Goal: Transaction & Acquisition: Book appointment/travel/reservation

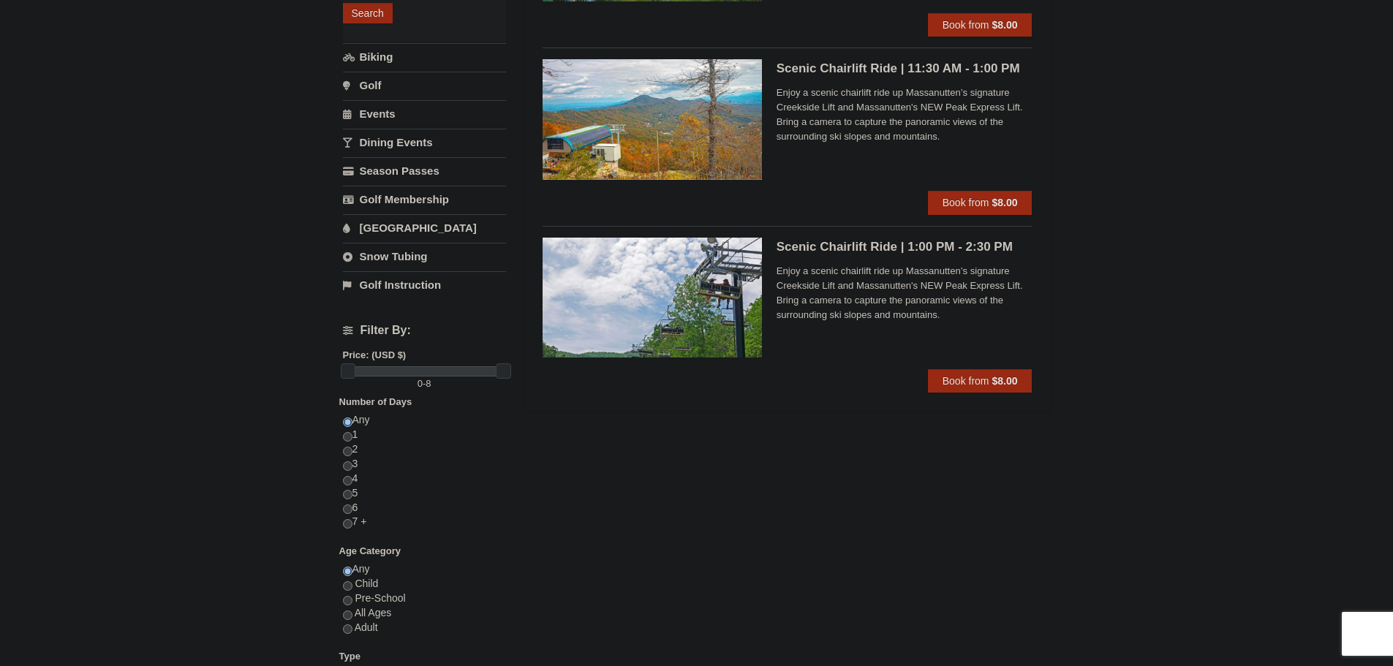
scroll to position [292, 0]
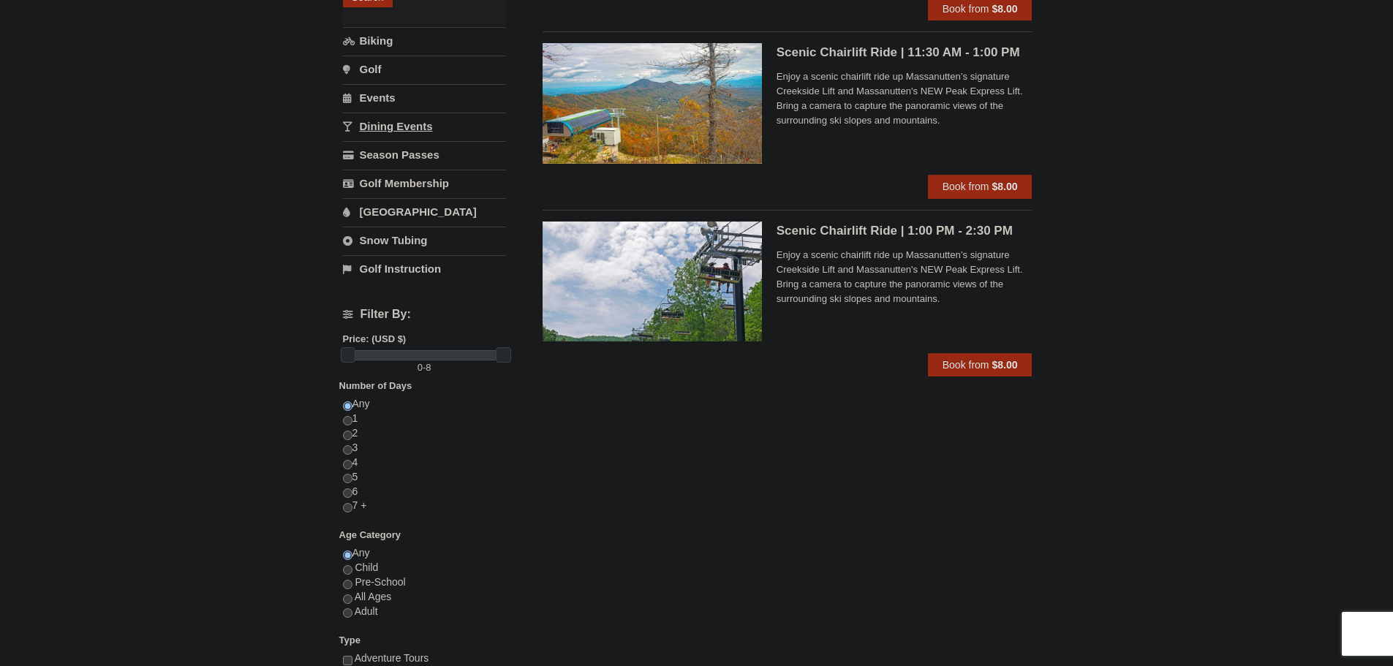
click at [416, 96] on link "Events" at bounding box center [424, 97] width 163 height 27
click at [974, 368] on span "Book from" at bounding box center [965, 365] width 47 height 12
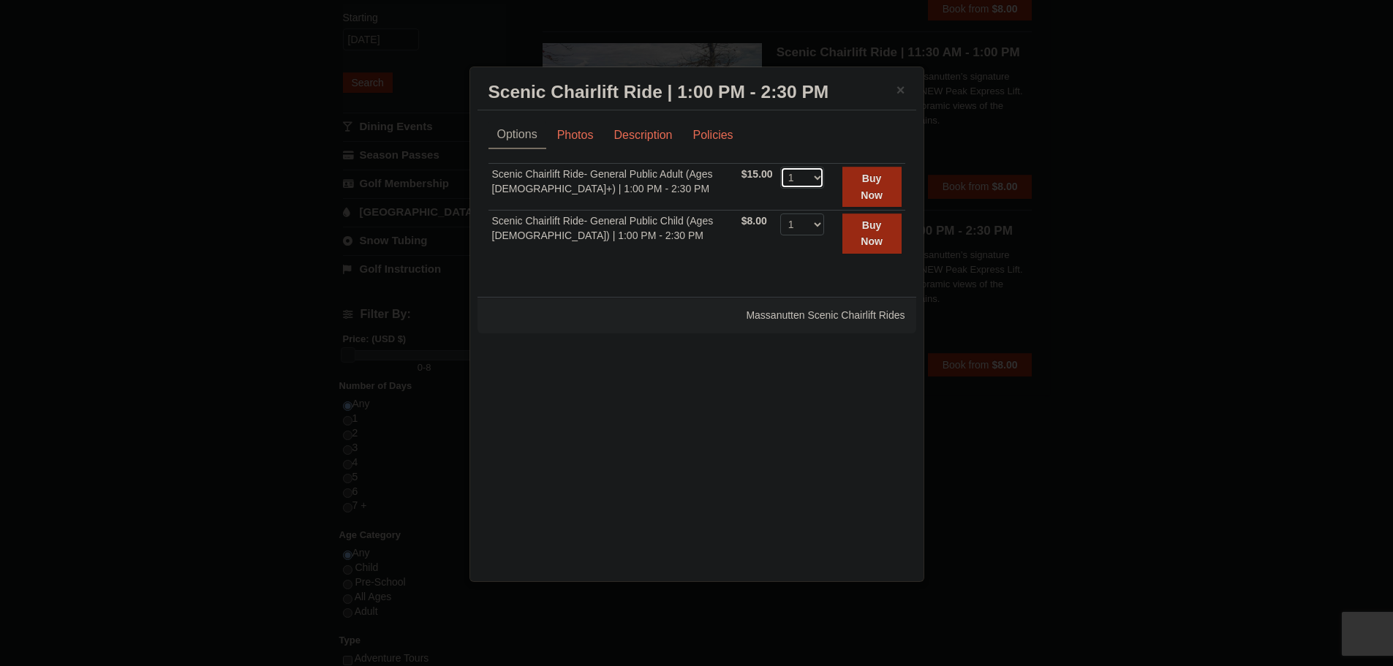
click at [811, 182] on select "1 2 3 4 5 6 7 8 9 10 11 12 13 14 15 16 17 18 19 20 21 22" at bounding box center [802, 178] width 44 height 22
select select "2"
click at [780, 167] on select "1 2 3 4 5 6 7 8 9 10 11 12 13 14 15 16 17 18 19 20 21 22" at bounding box center [802, 178] width 44 height 22
click at [650, 141] on link "Description" at bounding box center [642, 135] width 77 height 28
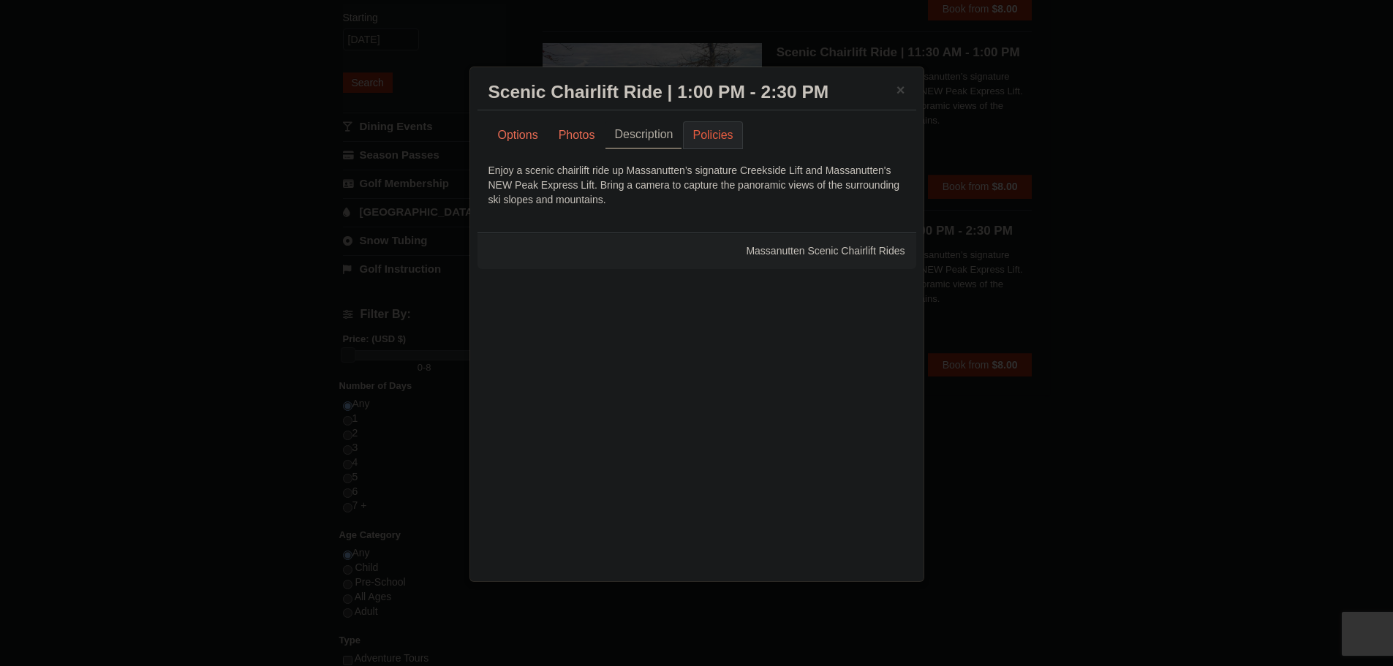
click at [721, 141] on link "Policies" at bounding box center [712, 135] width 59 height 28
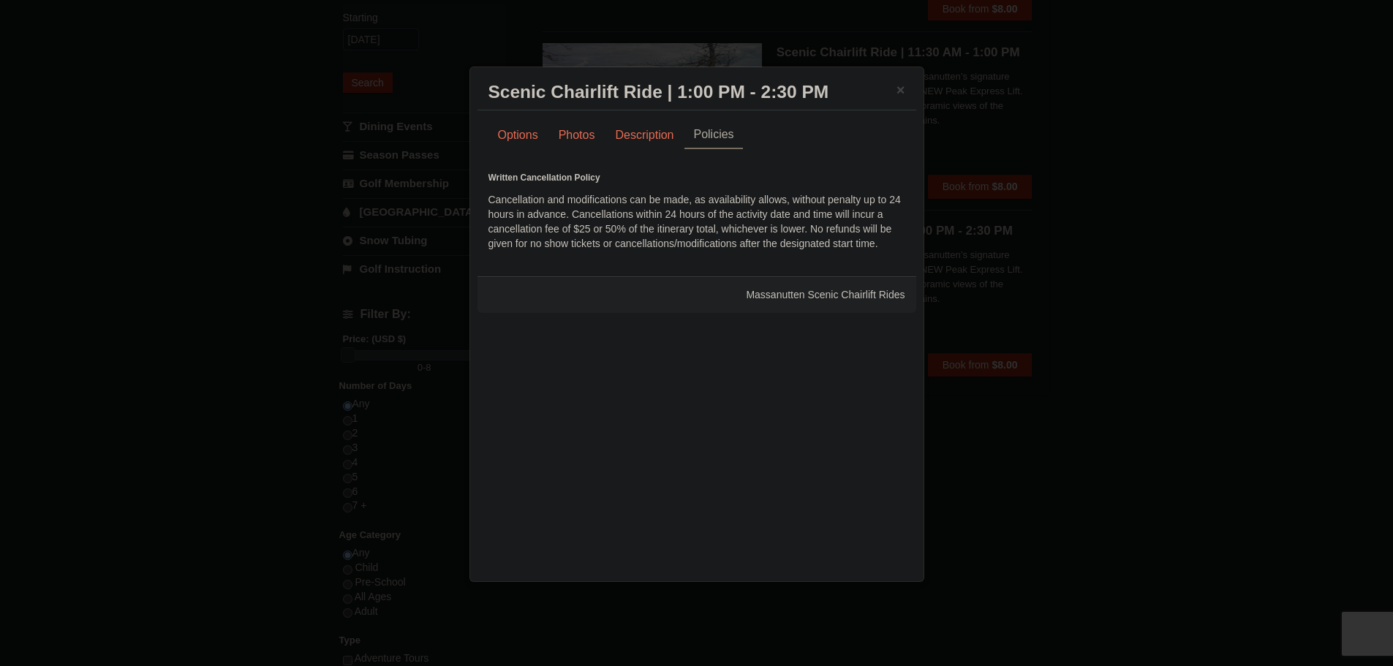
click at [653, 151] on div "Options Photos Description Policies Sorry, no matches found. Please remove some…" at bounding box center [696, 185] width 417 height 129
click at [653, 140] on link "Description" at bounding box center [643, 135] width 77 height 28
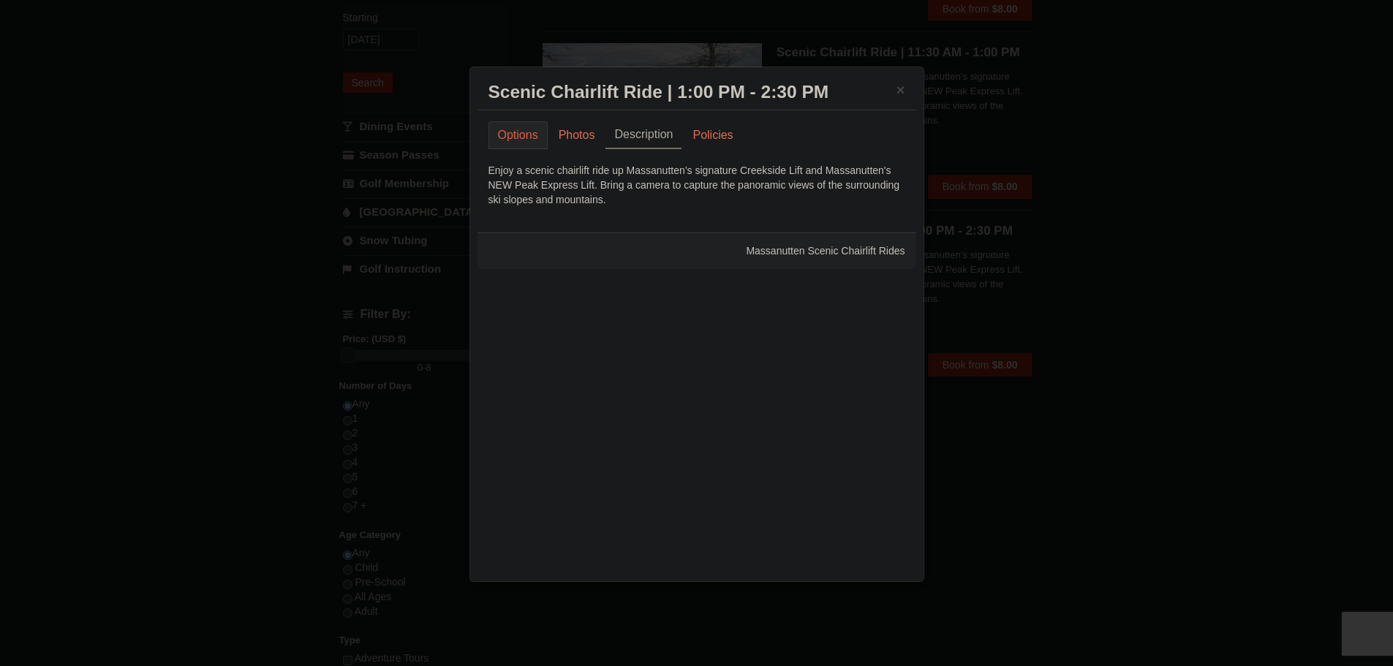
click at [496, 135] on link "Options" at bounding box center [517, 135] width 59 height 28
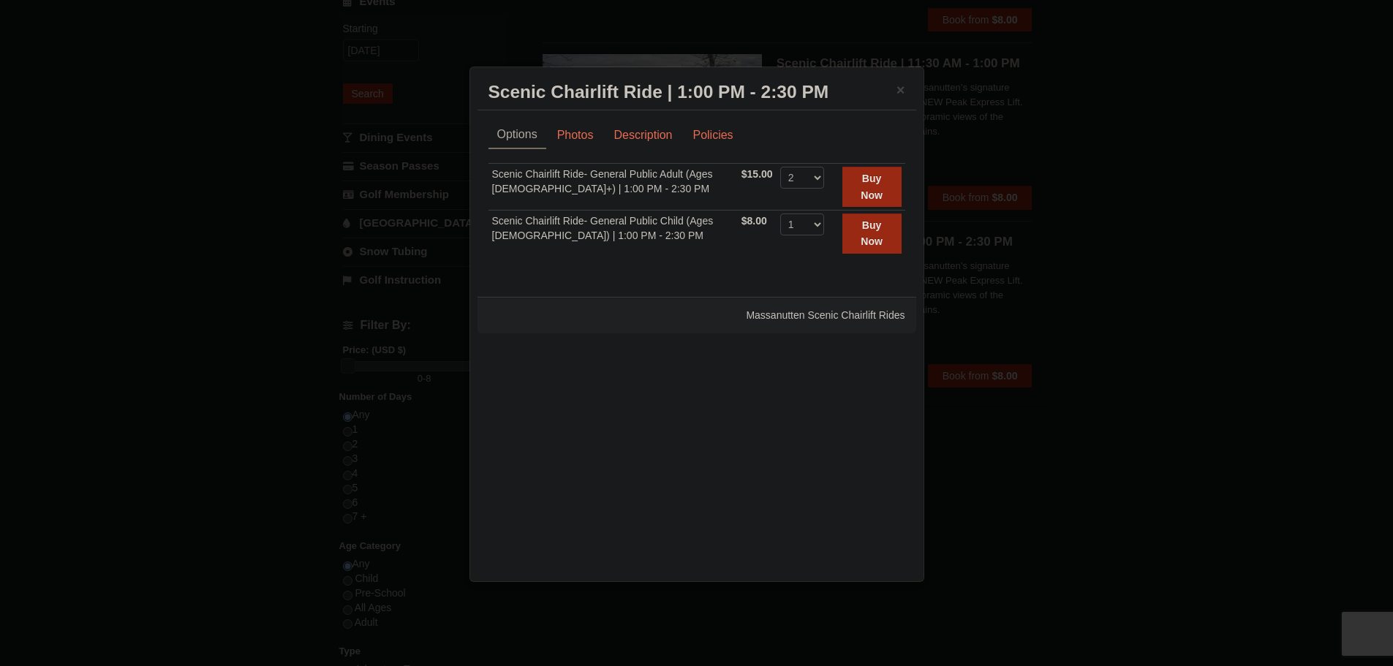
scroll to position [219, 0]
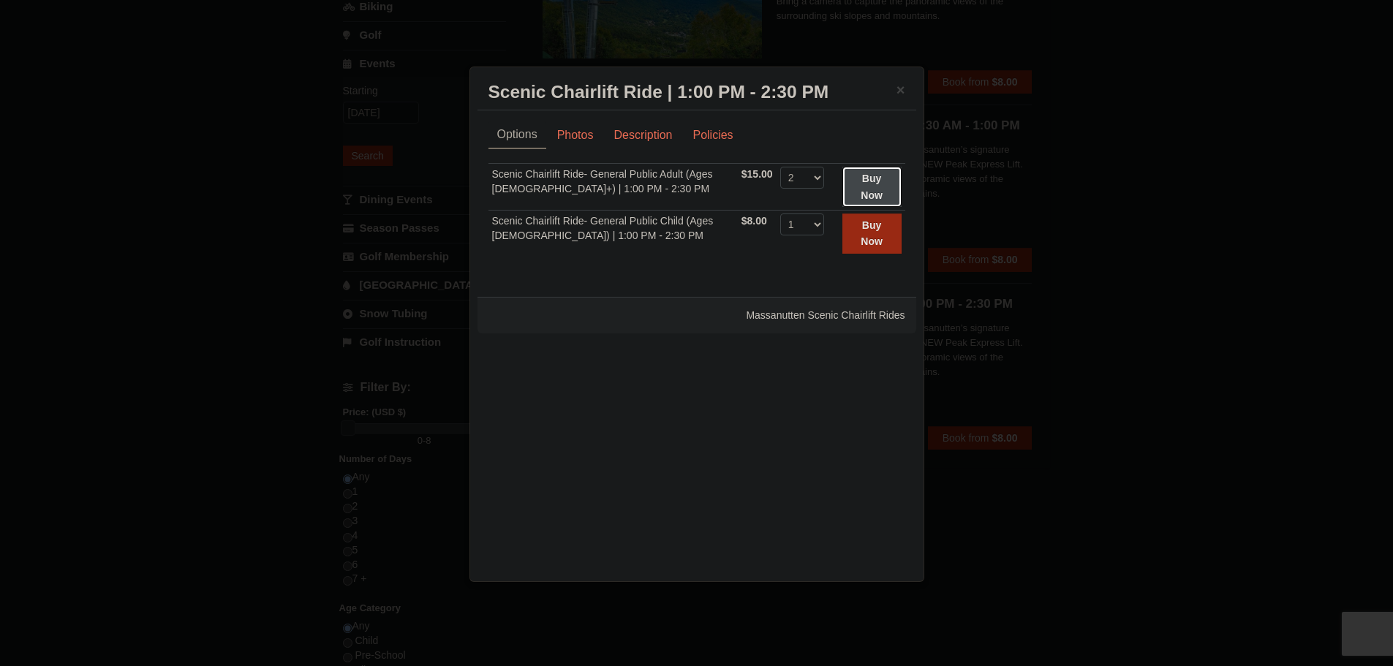
click at [870, 182] on strong "Buy Now" at bounding box center [871, 187] width 22 height 28
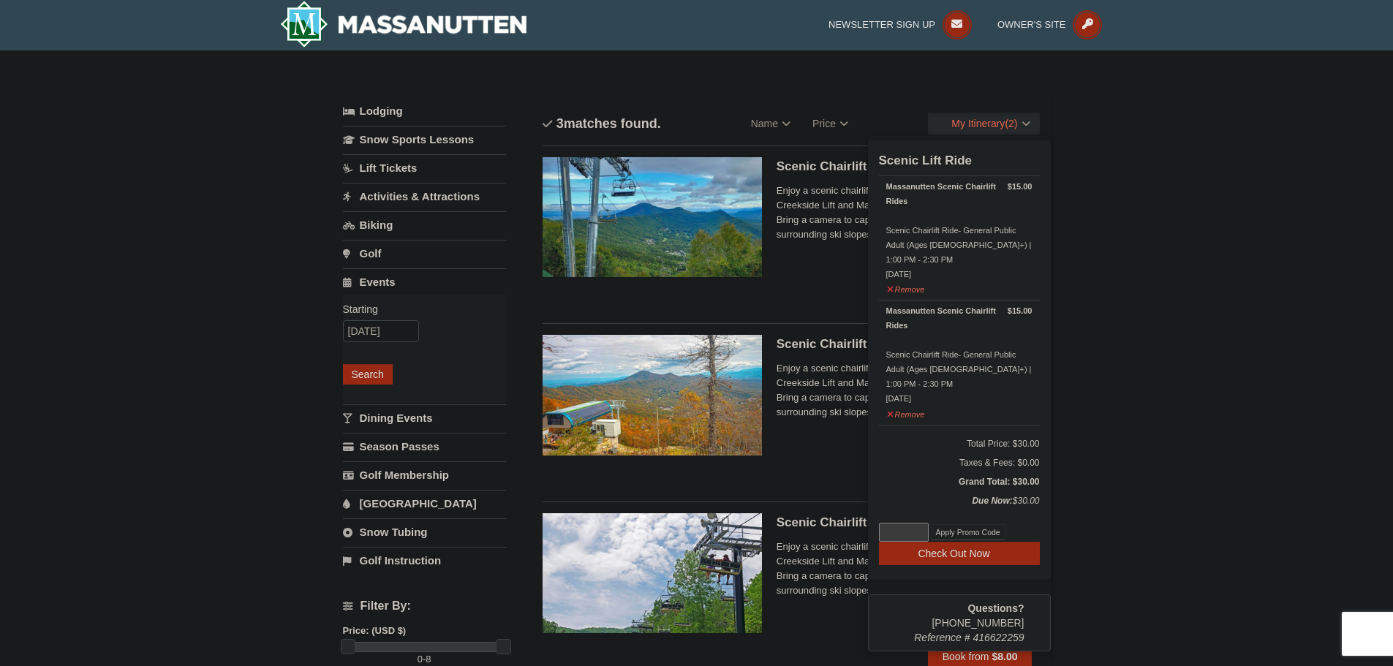
scroll to position [4, 0]
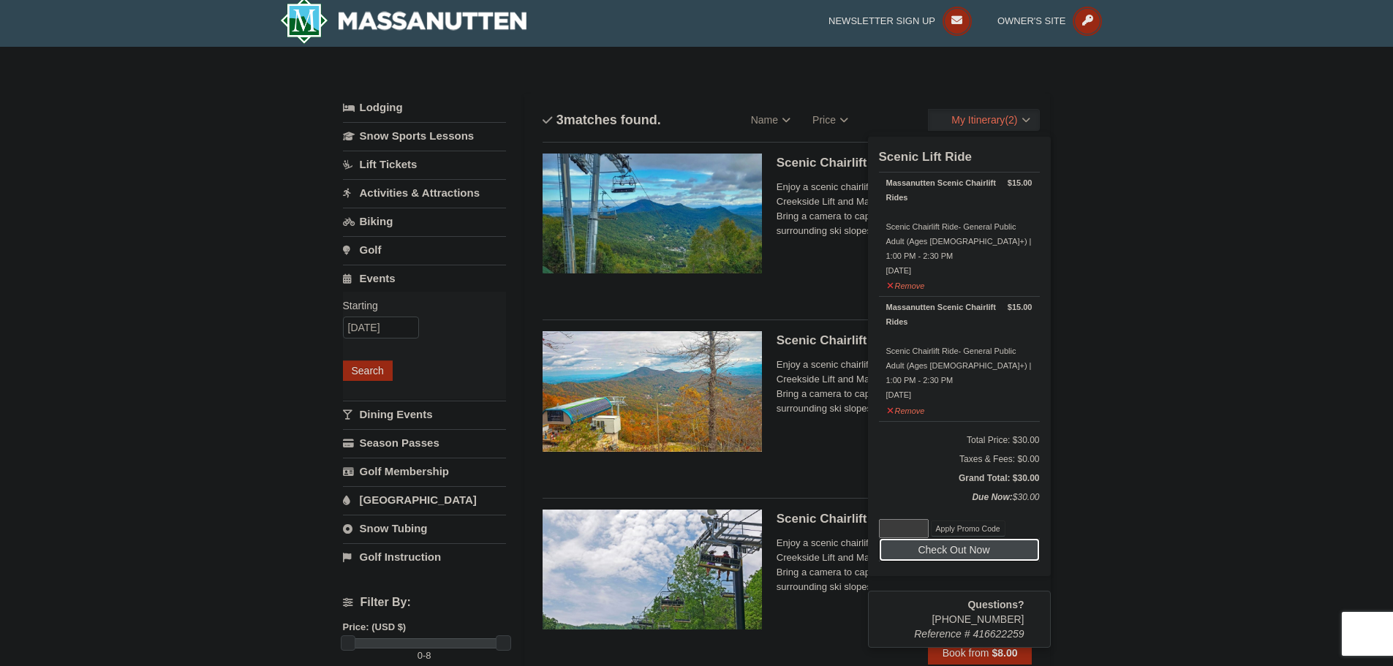
click at [991, 545] on icon at bounding box center [995, 550] width 10 height 10
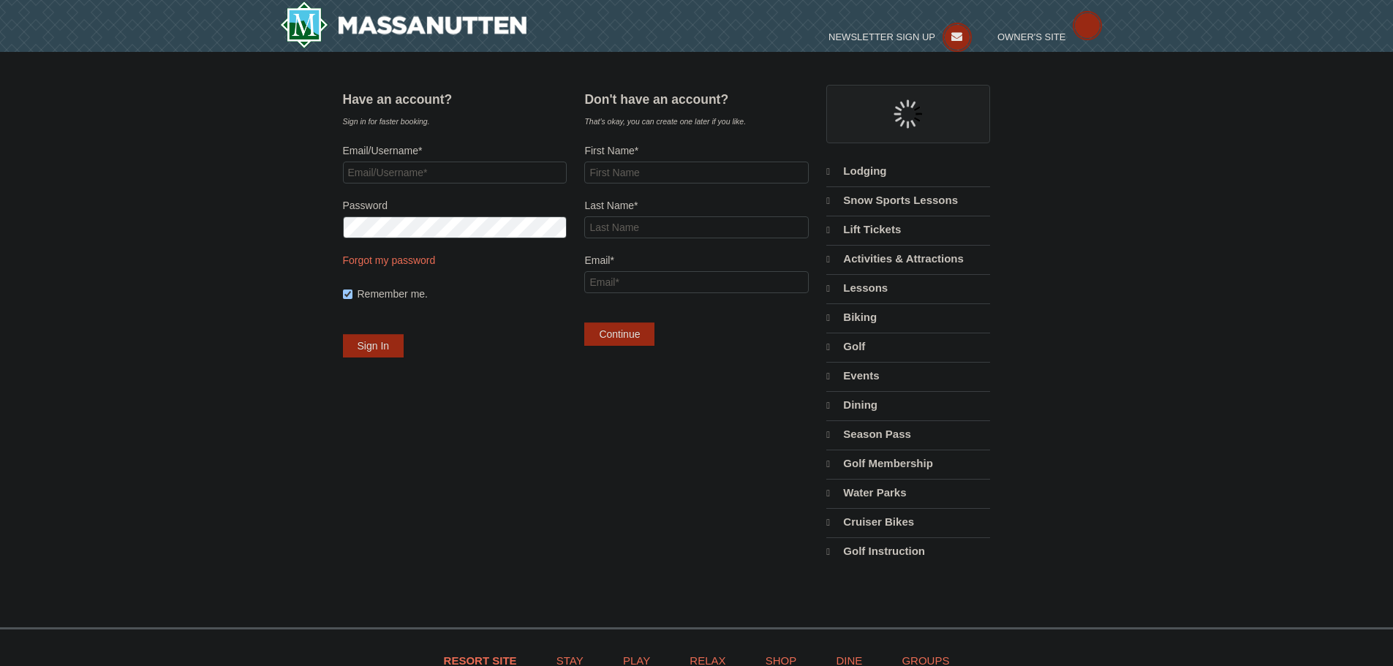
select select "10"
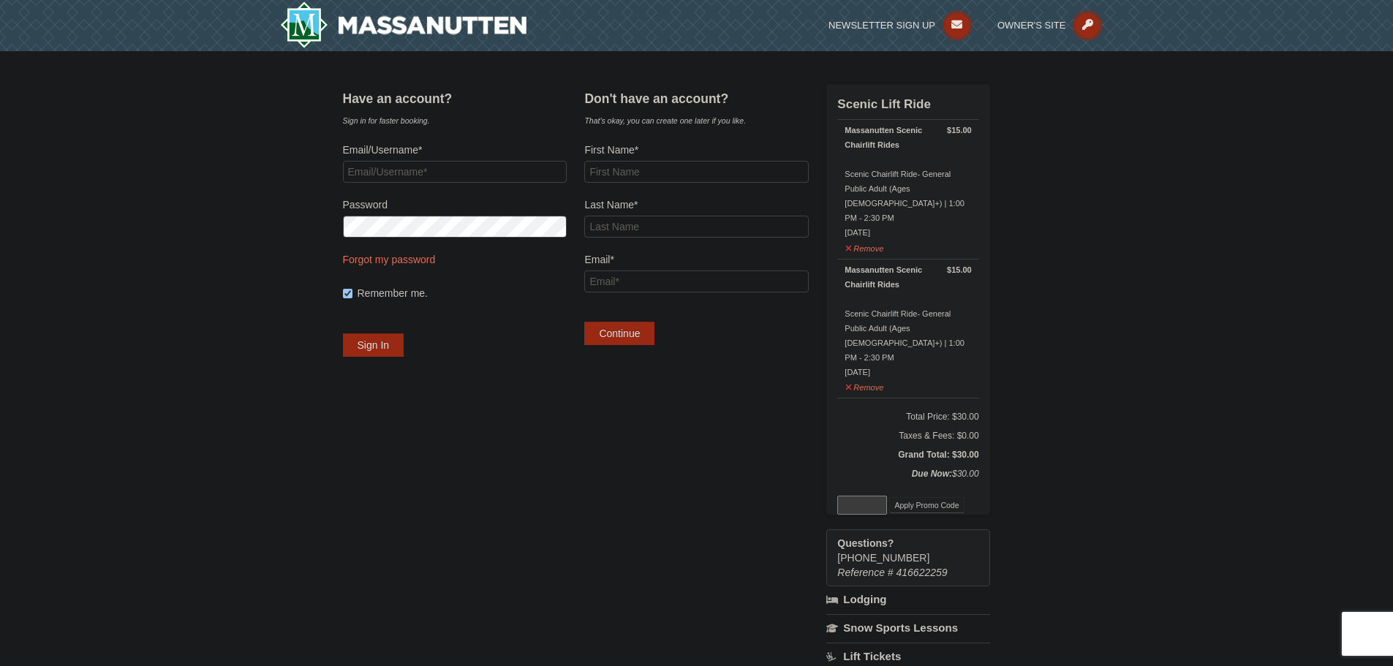
click at [440, 183] on form "Email/Username* Password Forgot my password Remember me. Sign In" at bounding box center [455, 250] width 224 height 214
click at [442, 170] on input "Email/Username*" at bounding box center [455, 172] width 224 height 22
click at [704, 170] on input "First Name*" at bounding box center [696, 172] width 224 height 22
type input "Daniel"
type input "Martinez"
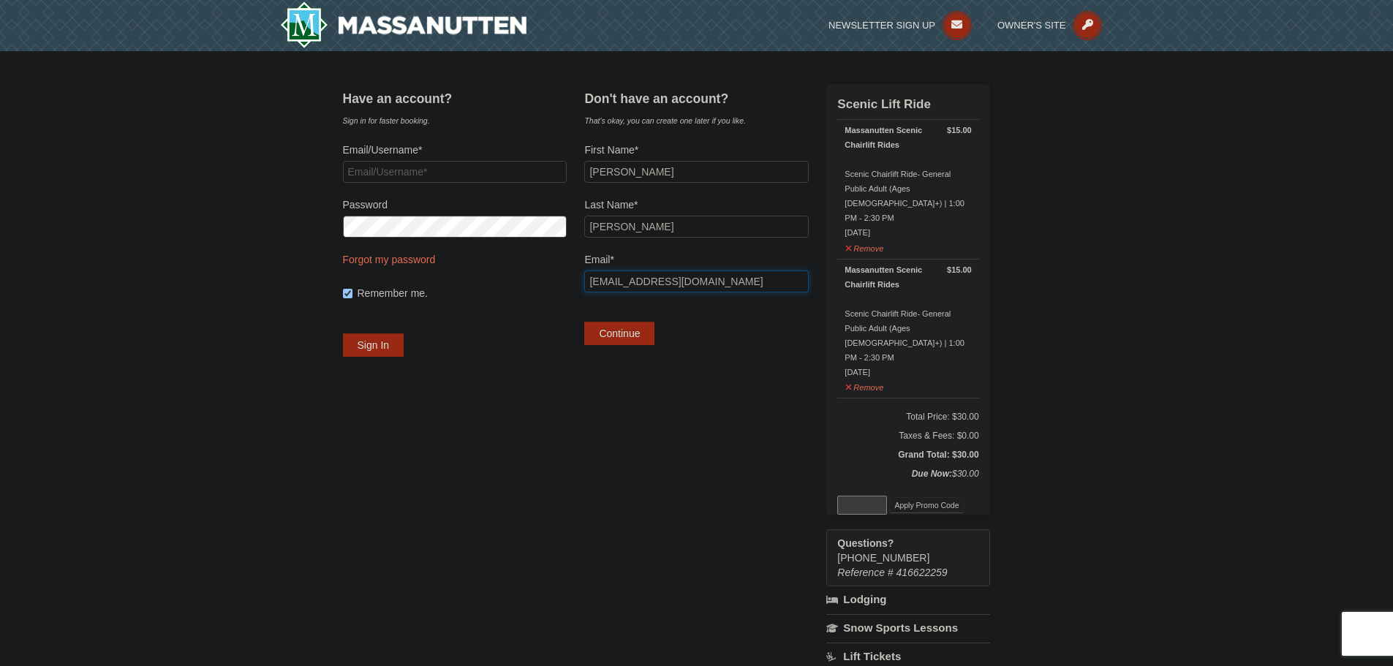
drag, startPoint x: 726, startPoint y: 289, endPoint x: 662, endPoint y: 281, distance: 64.7
click at [662, 281] on input "forrstarrs@hotmail.com" at bounding box center [696, 281] width 224 height 22
type input "forrstarrs@gmail.com"
click at [648, 331] on button "Continue" at bounding box center [619, 333] width 70 height 23
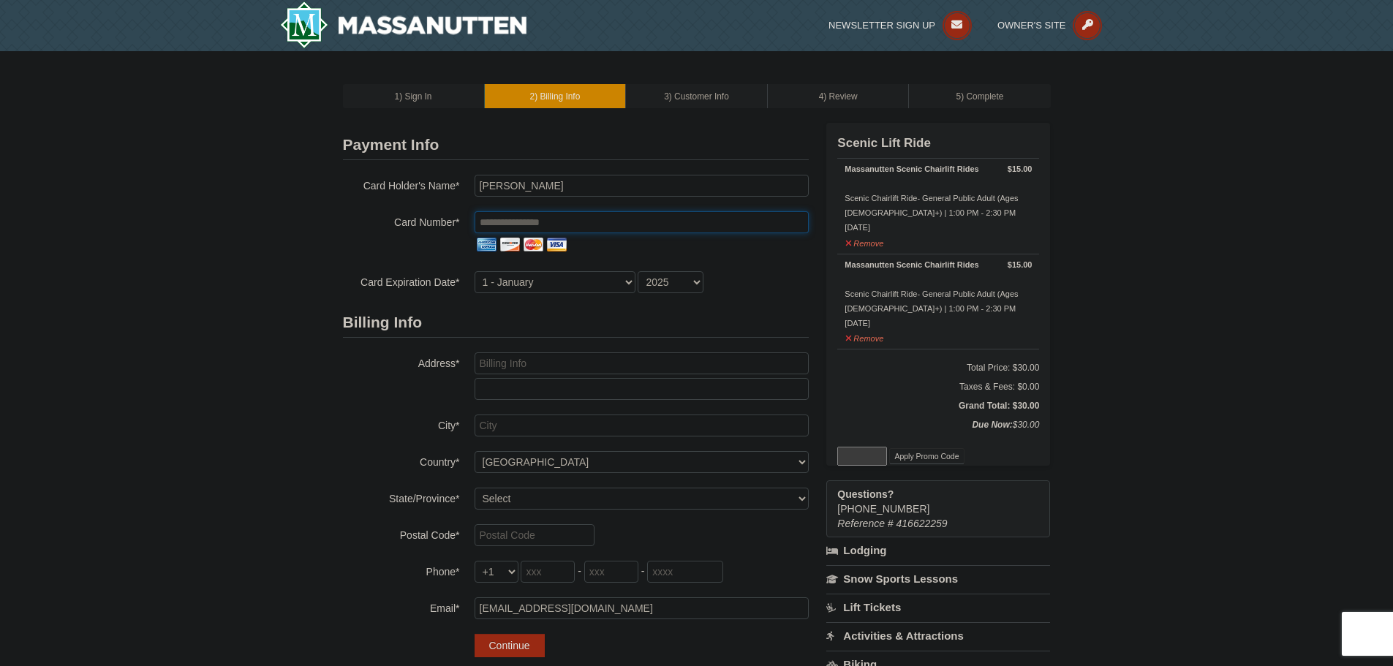
click at [535, 230] on input "tel" at bounding box center [641, 222] width 334 height 22
type input "**********"
click at [516, 273] on select "1 - January 2 - February 3 - March 4 - April 5 - May 6 - June 7 - July 8 - Augu…" at bounding box center [554, 282] width 161 height 22
select select "10"
click at [474, 271] on select "1 - January 2 - February 3 - March 4 - April 5 - May 6 - June 7 - July 8 - Augu…" at bounding box center [554, 282] width 161 height 22
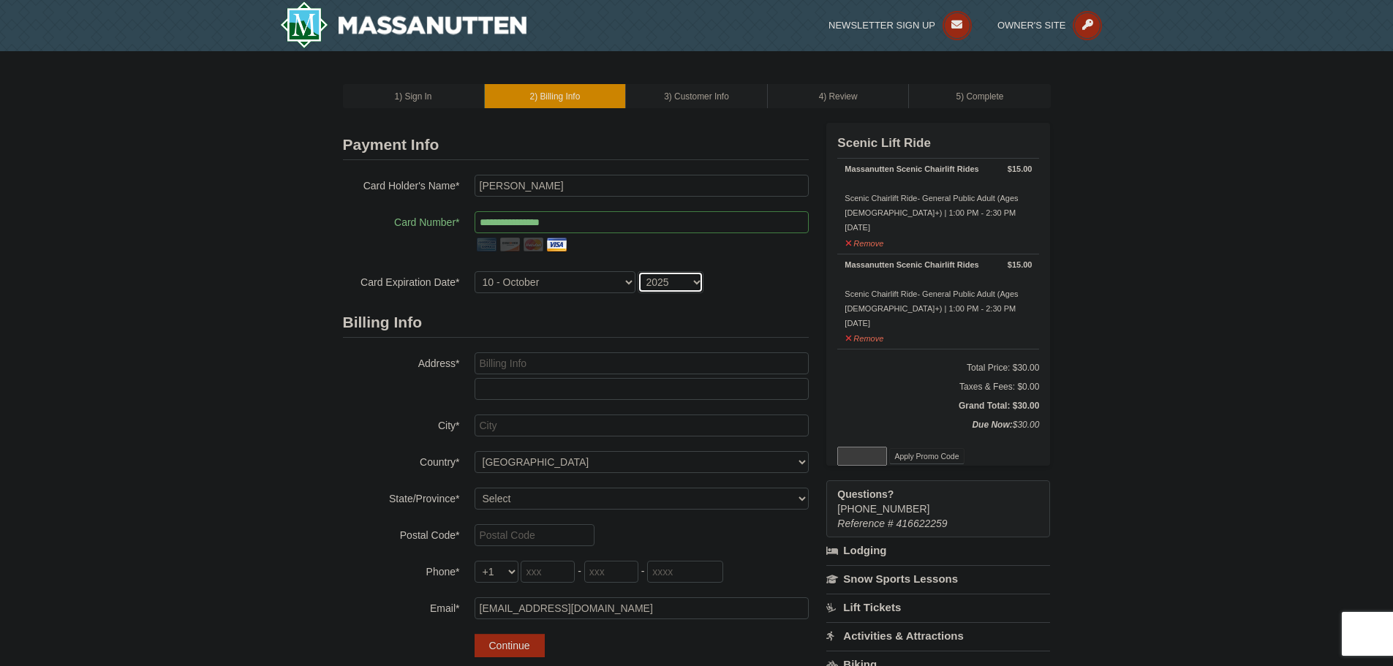
click at [675, 280] on select "2025 2026 2027 2028 2029 2030 2031 2032 2033 2034" at bounding box center [670, 282] width 66 height 22
select select "2028"
click at [637, 271] on select "2025 2026 2027 2028 2029 2030 2031 2032 2033 2034" at bounding box center [670, 282] width 66 height 22
click at [540, 364] on input "text" at bounding box center [641, 363] width 334 height 22
type input "4916 Myrtle Street"
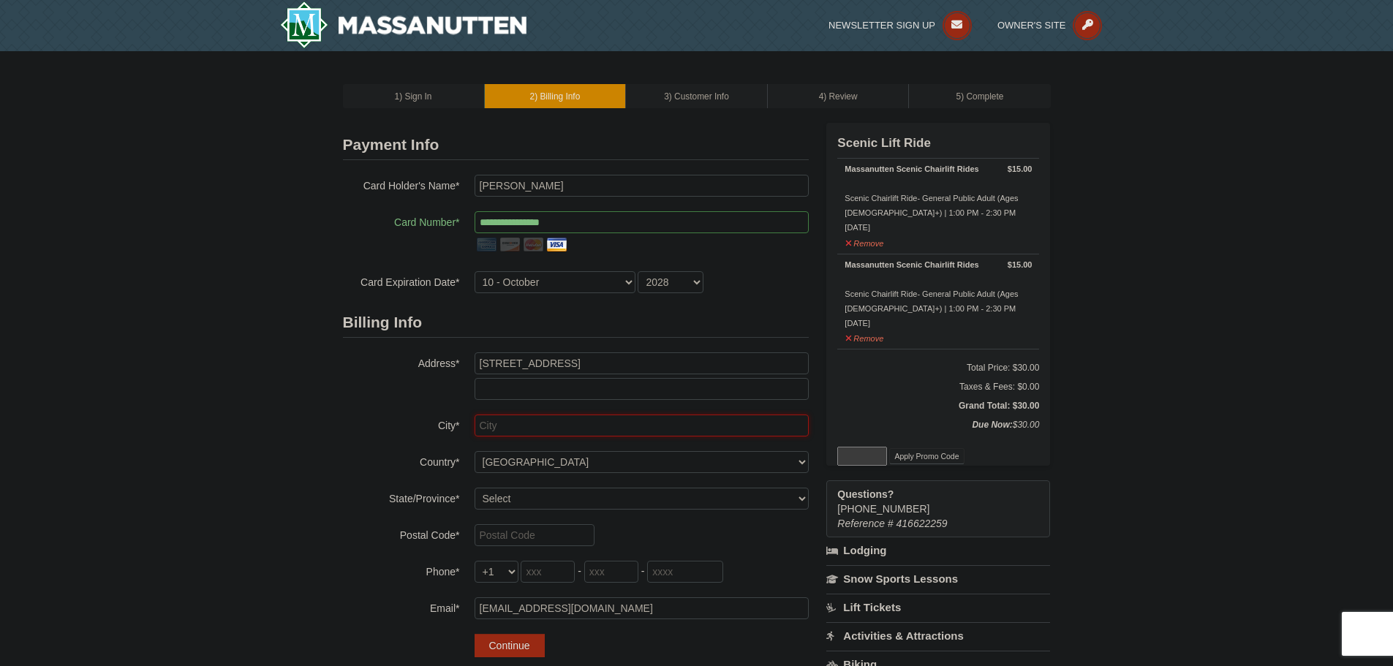
type input "Lynchburg"
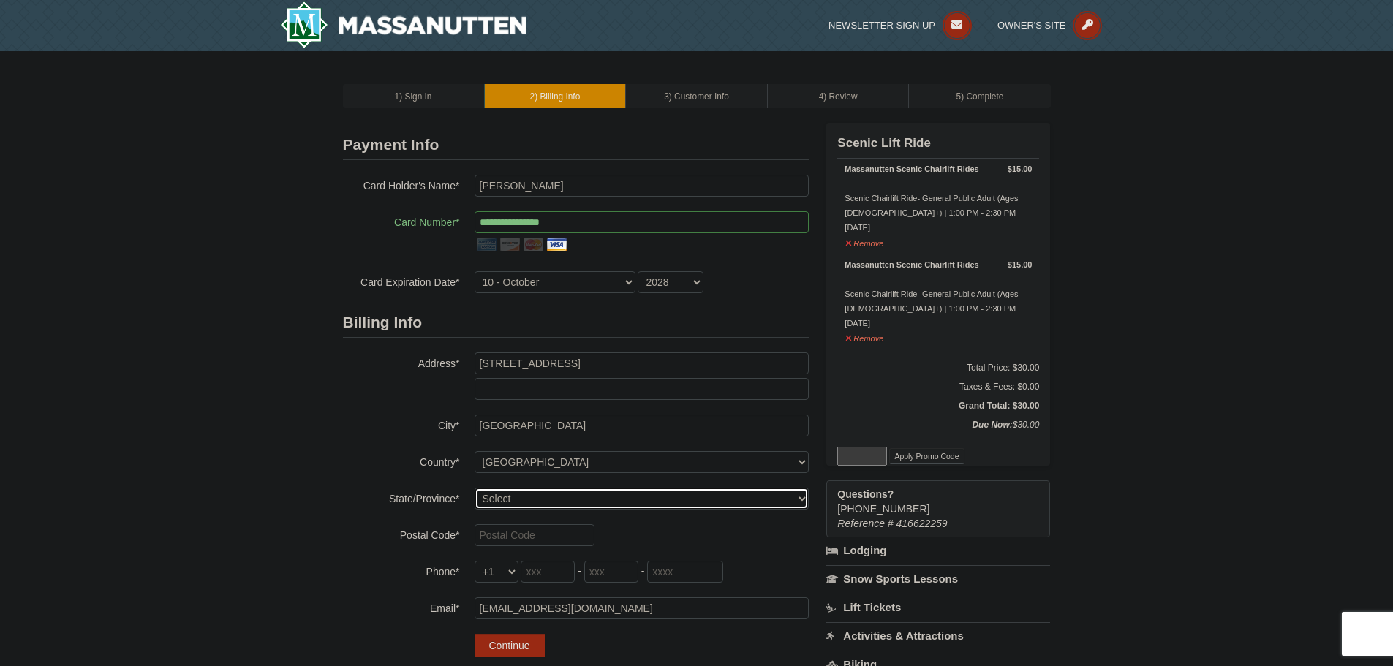
select select "VA"
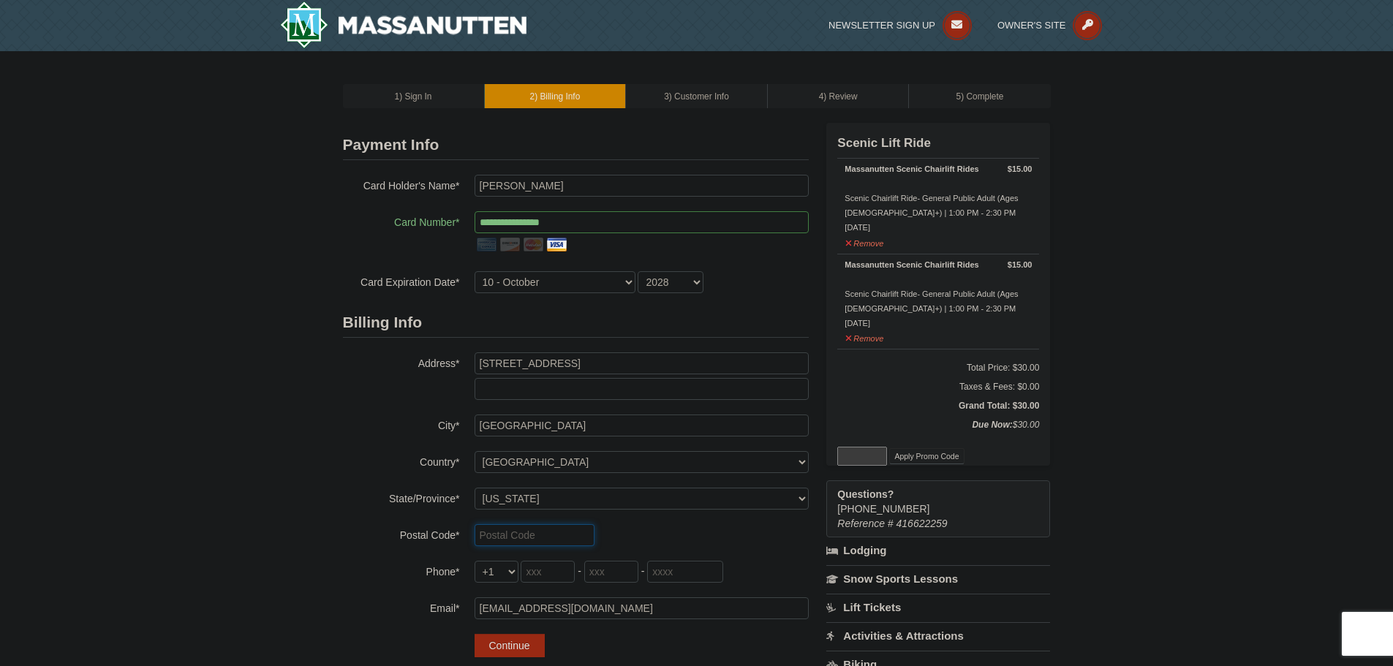
type input "24502"
type input "910"
type input "546"
type input "1562"
click at [255, 403] on div "1 ) Sign In 2 ) Billing Info 3 ) Customer Info ) Review ×" at bounding box center [696, 502] width 1393 height 902
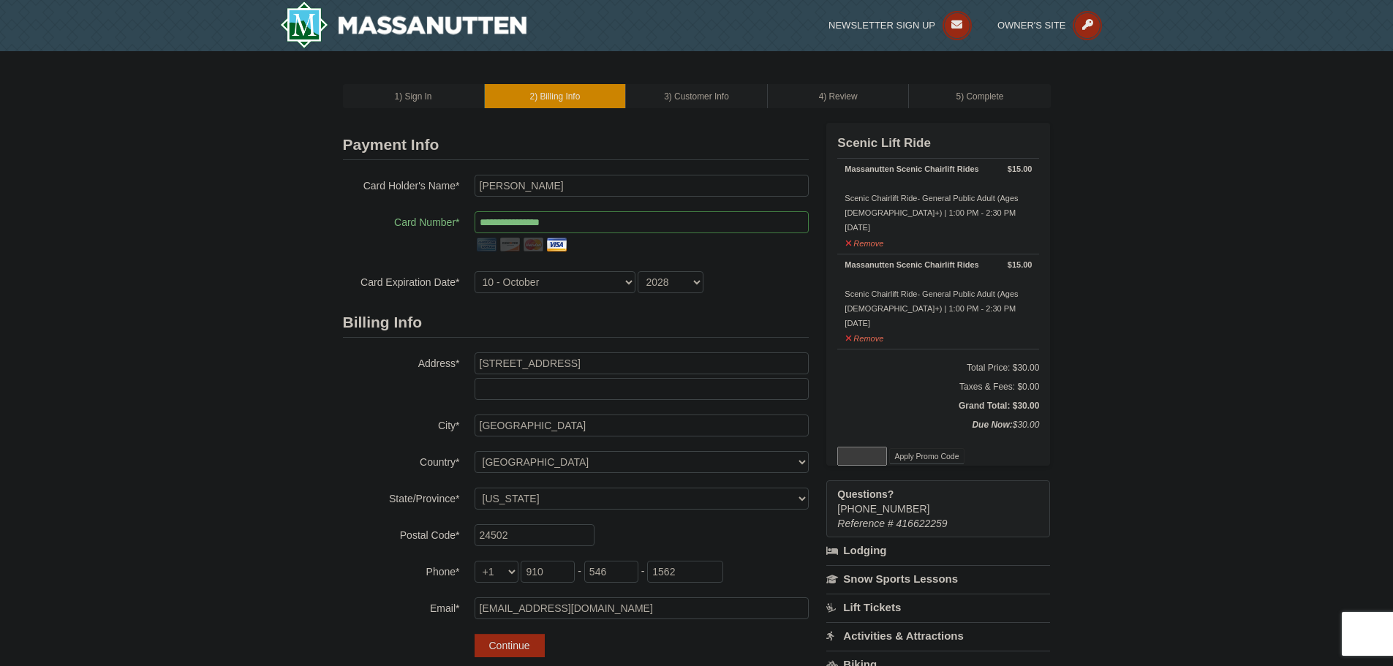
scroll to position [146, 0]
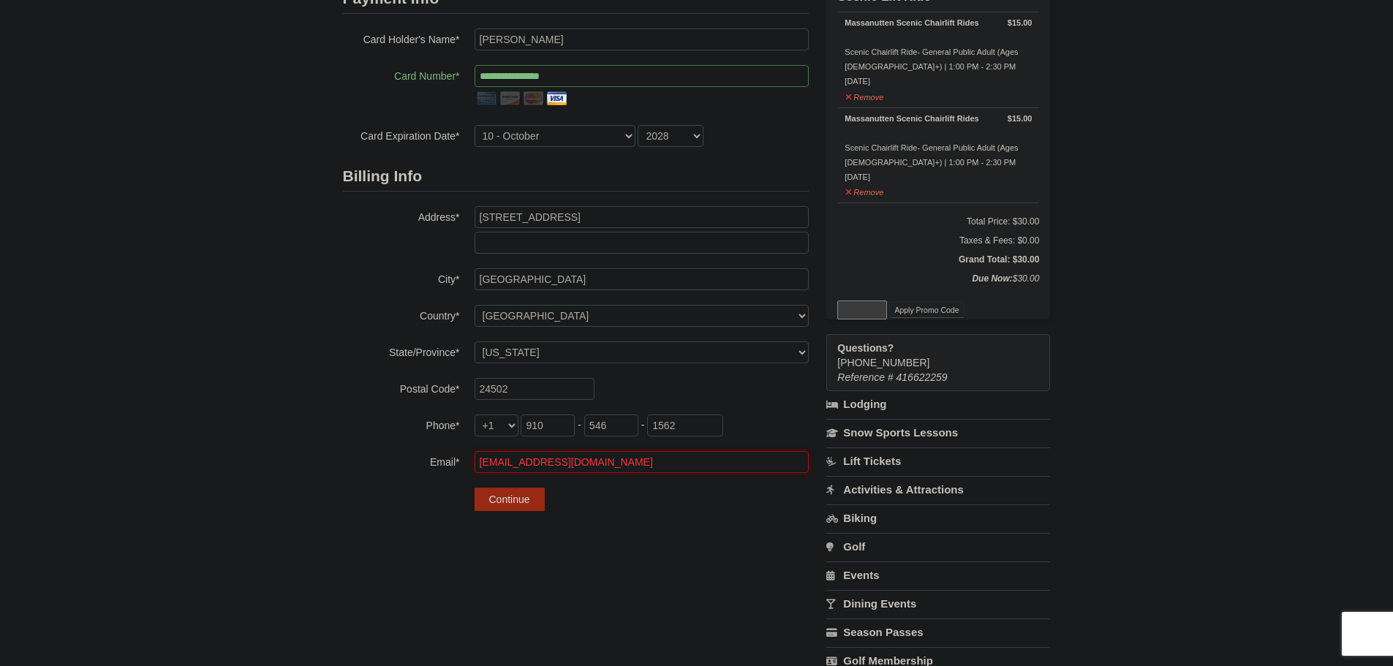
drag, startPoint x: 614, startPoint y: 467, endPoint x: 531, endPoint y: 461, distance: 83.5
click at [531, 461] on input "forrstarrs@hotmail.com" at bounding box center [641, 462] width 334 height 22
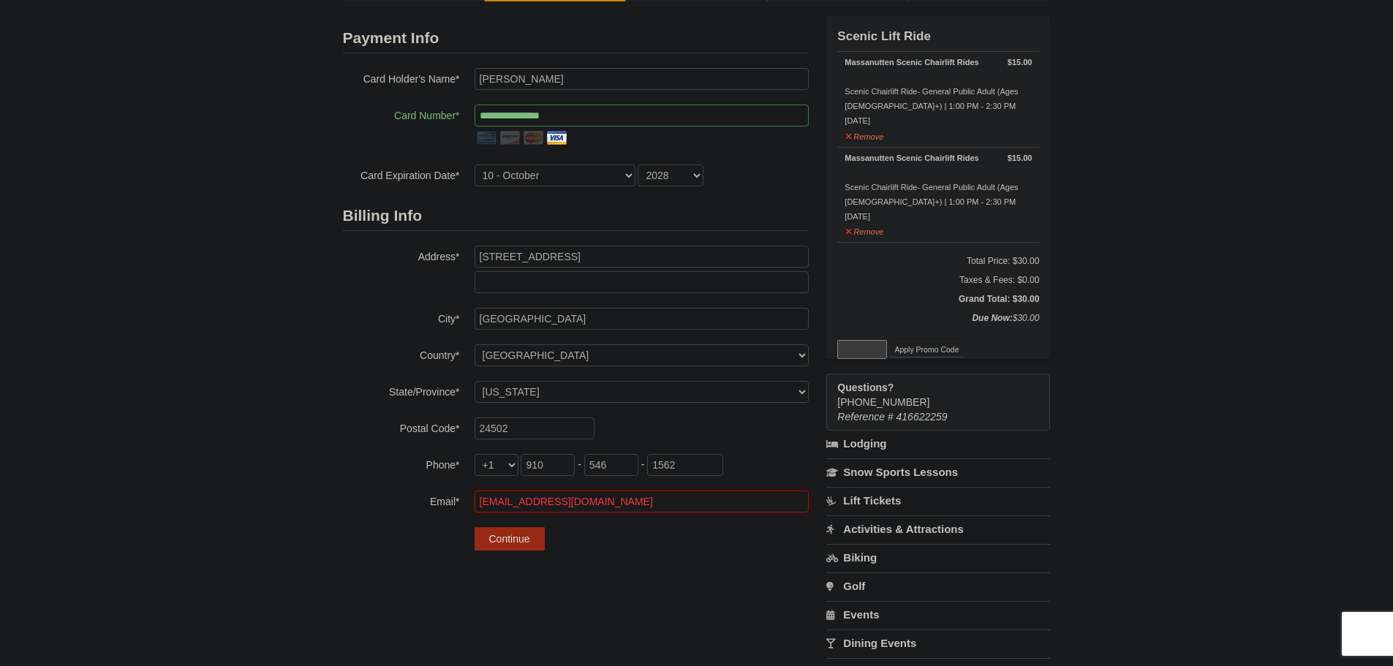
scroll to position [292, 0]
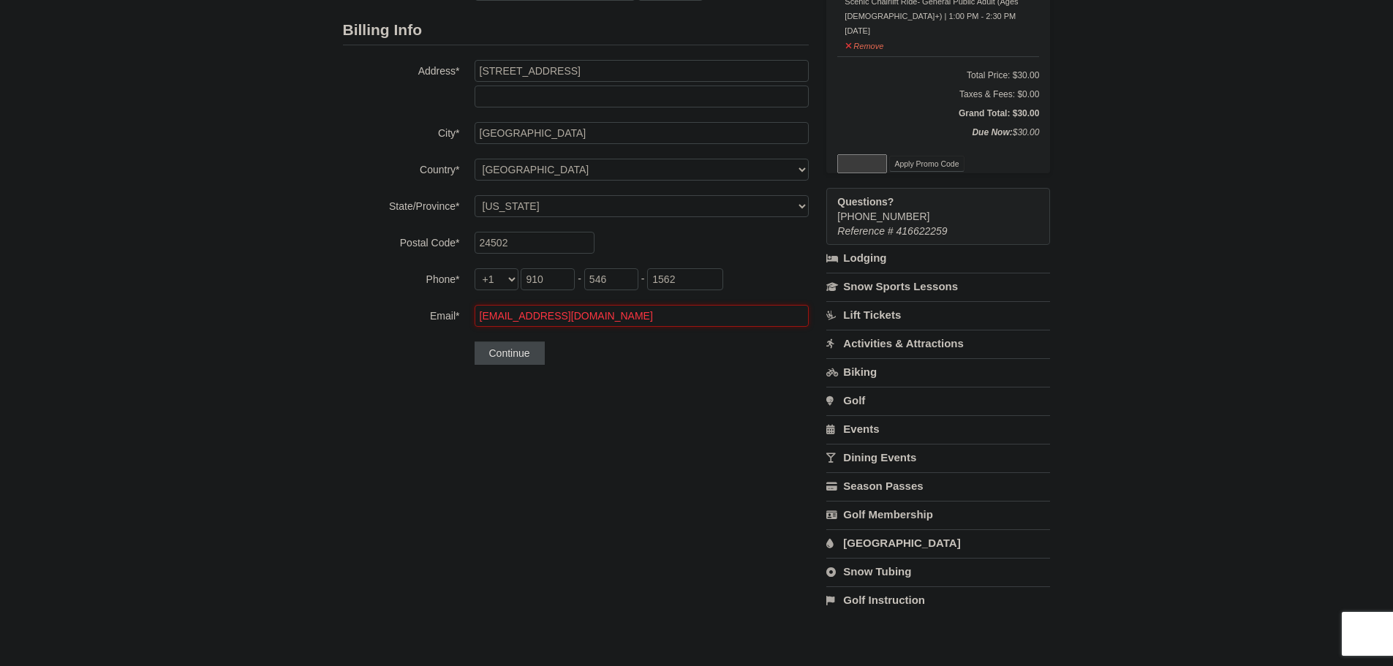
type input "forrstarrs@gmail.com"
click at [511, 357] on button "Continue" at bounding box center [509, 352] width 70 height 23
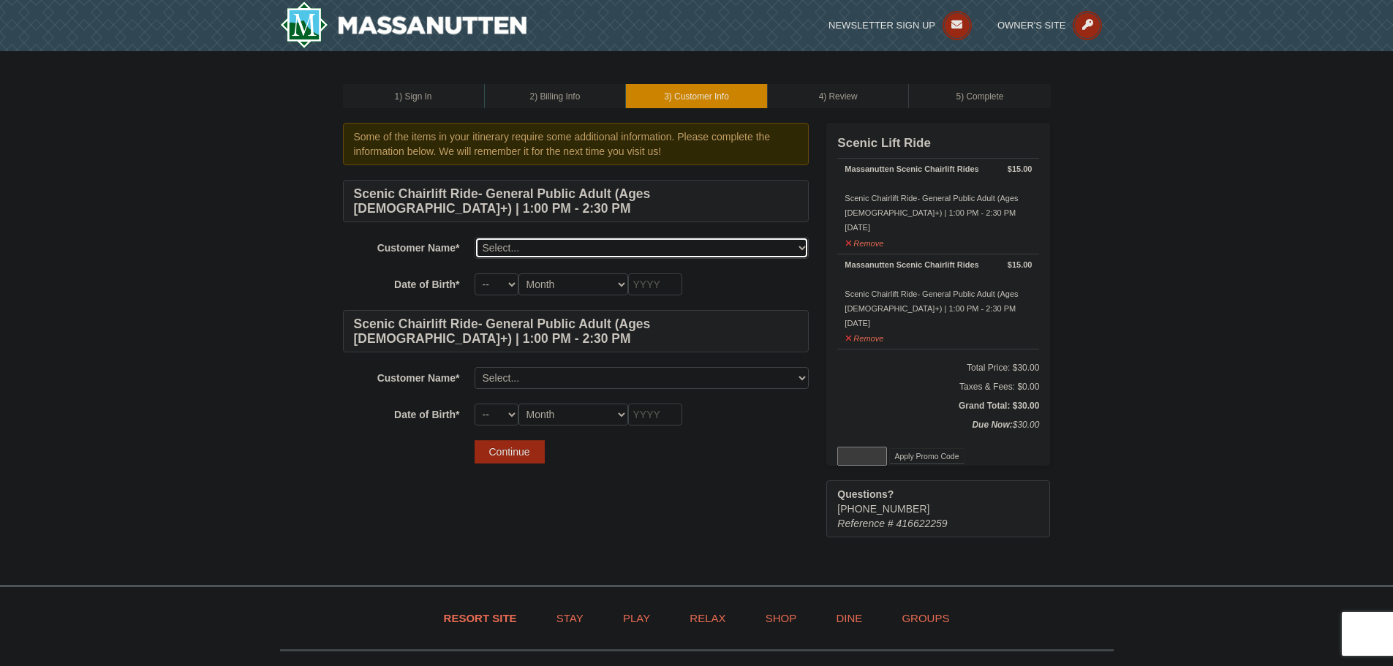
click at [674, 249] on select "Select... Daniel Martinez Add New..." at bounding box center [641, 248] width 334 height 22
select select "28368074"
click at [474, 237] on select "Select... Daniel Martinez Add New..." at bounding box center [641, 248] width 334 height 22
click at [493, 285] on select "-- 01 02 03 04 05 06 07 08 09 10 11 12 13 14 15 16 17 18 19 20 21 22 23 24 25 2…" at bounding box center [496, 284] width 44 height 22
select select "03"
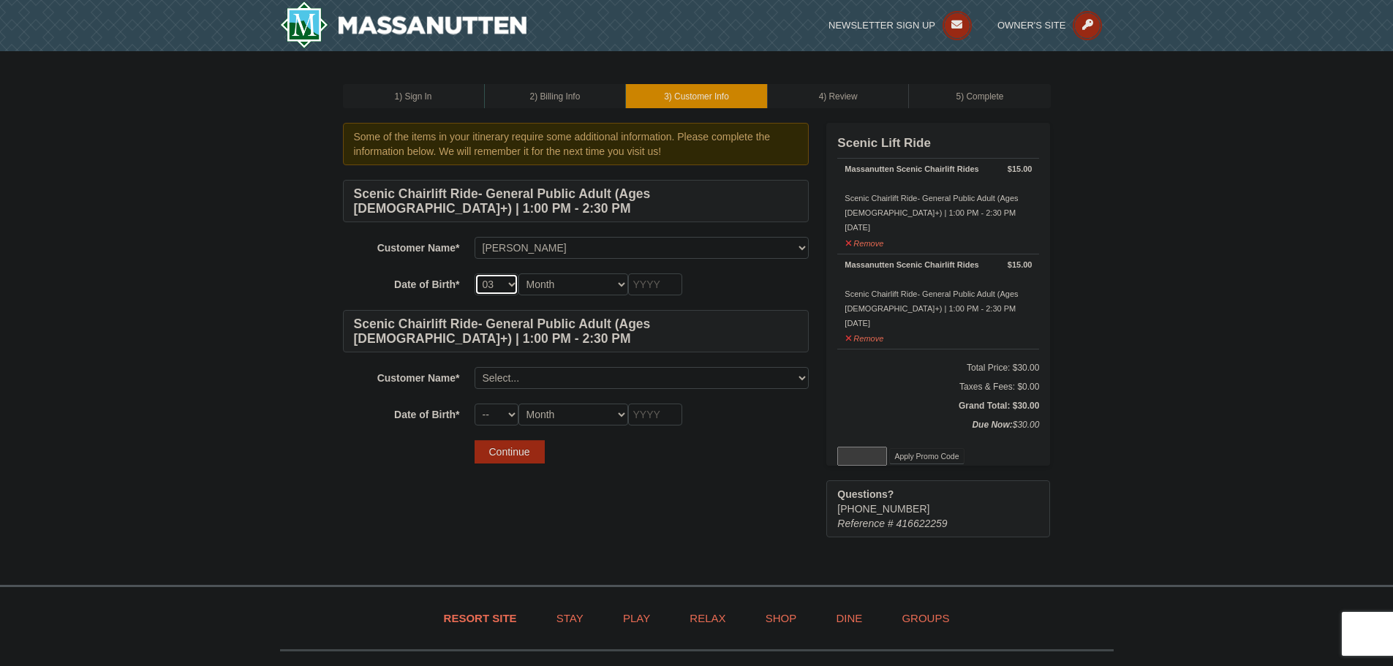
click at [474, 273] on select "-- 01 02 03 04 05 06 07 08 09 10 11 12 13 14 15 16 17 18 19 20 21 22 23 24 25 2…" at bounding box center [496, 284] width 44 height 22
click at [621, 282] on select "Month January February March April May June July August September October Novem…" at bounding box center [573, 284] width 110 height 22
select select "03"
click at [518, 273] on select "Month January February March April May June July August September October Novem…" at bounding box center [573, 284] width 110 height 22
click at [498, 279] on select "-- 01 02 03 04 05 06 07 08 09 10 11 12 13 14 15 16 17 18 19 20 21 22 23 24 25 2…" at bounding box center [496, 284] width 44 height 22
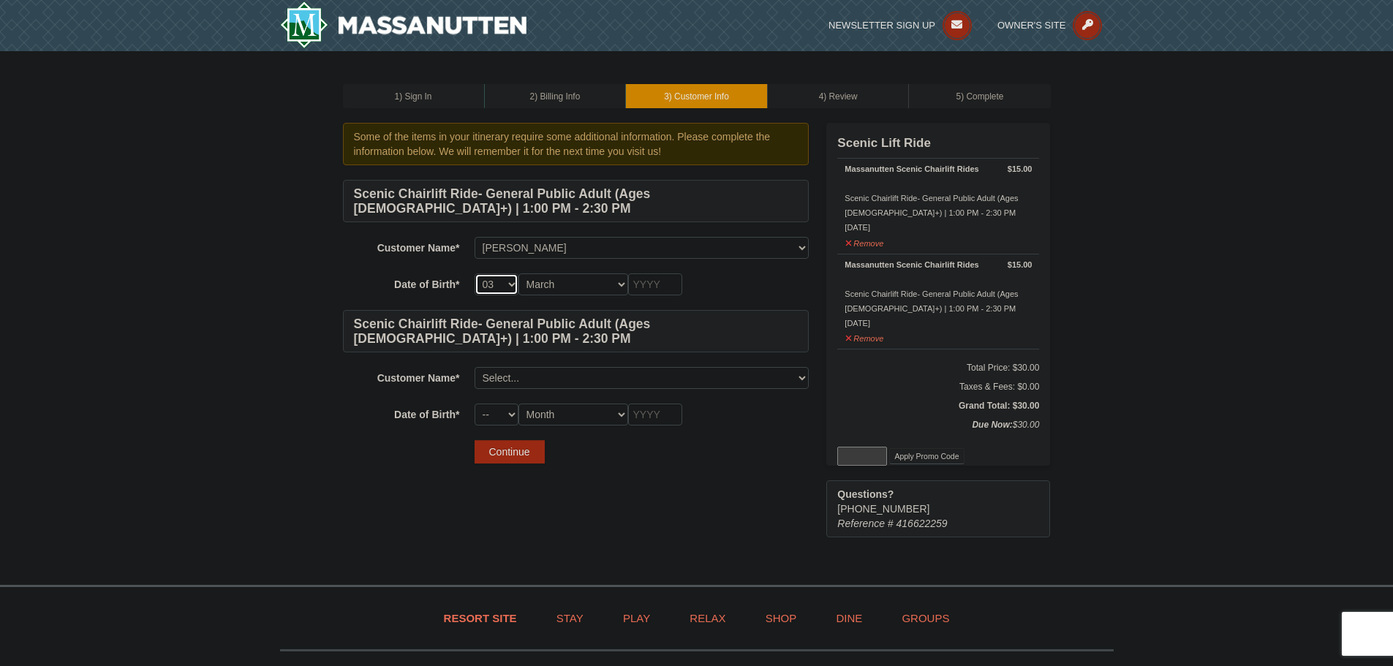
select select "23"
click at [474, 273] on select "-- 01 02 03 04 05 06 07 08 09 10 11 12 13 14 15 16 17 18 19 20 21 22 23 24 25 2…" at bounding box center [496, 284] width 44 height 22
click at [652, 289] on input "text" at bounding box center [655, 284] width 54 height 22
type input "1988"
click at [532, 376] on select "Select... Daniel Martinez Add New..." at bounding box center [641, 378] width 334 height 22
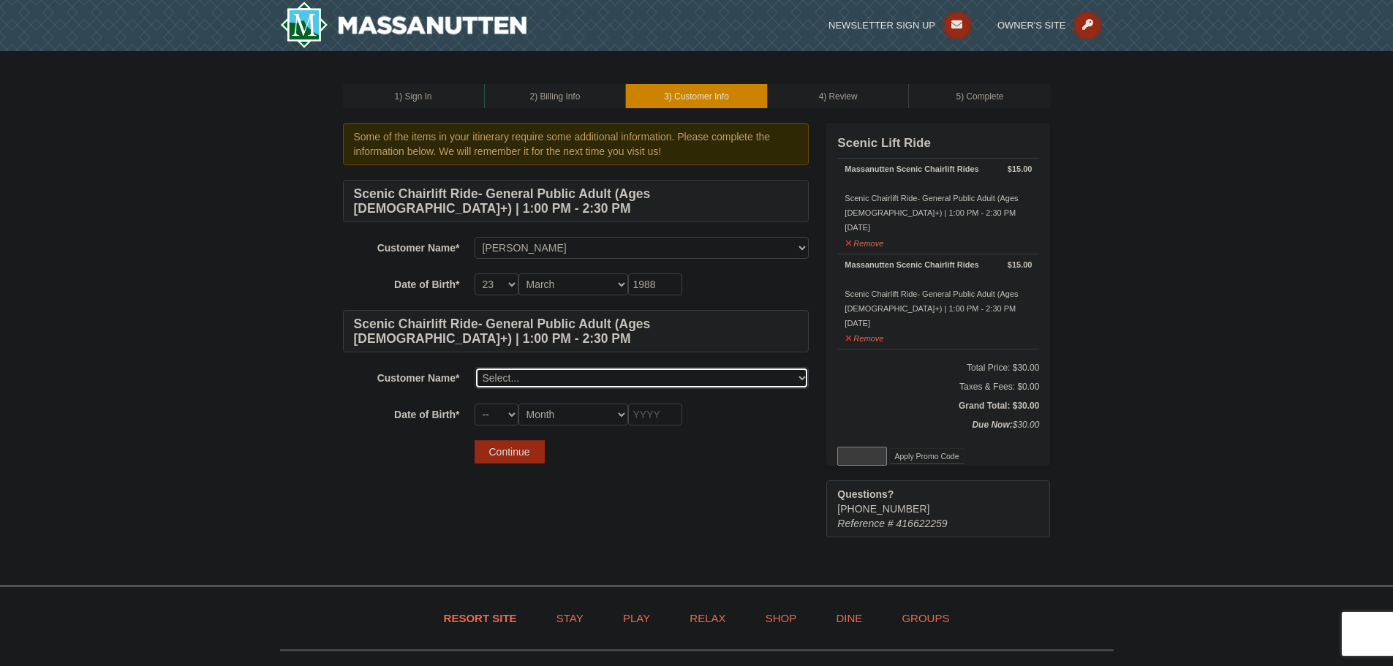
click at [536, 379] on select "Select... Daniel Martinez Add New..." at bounding box center [641, 378] width 334 height 22
click at [561, 379] on select "Select... Daniel Martinez Add New..." at bounding box center [641, 378] width 334 height 22
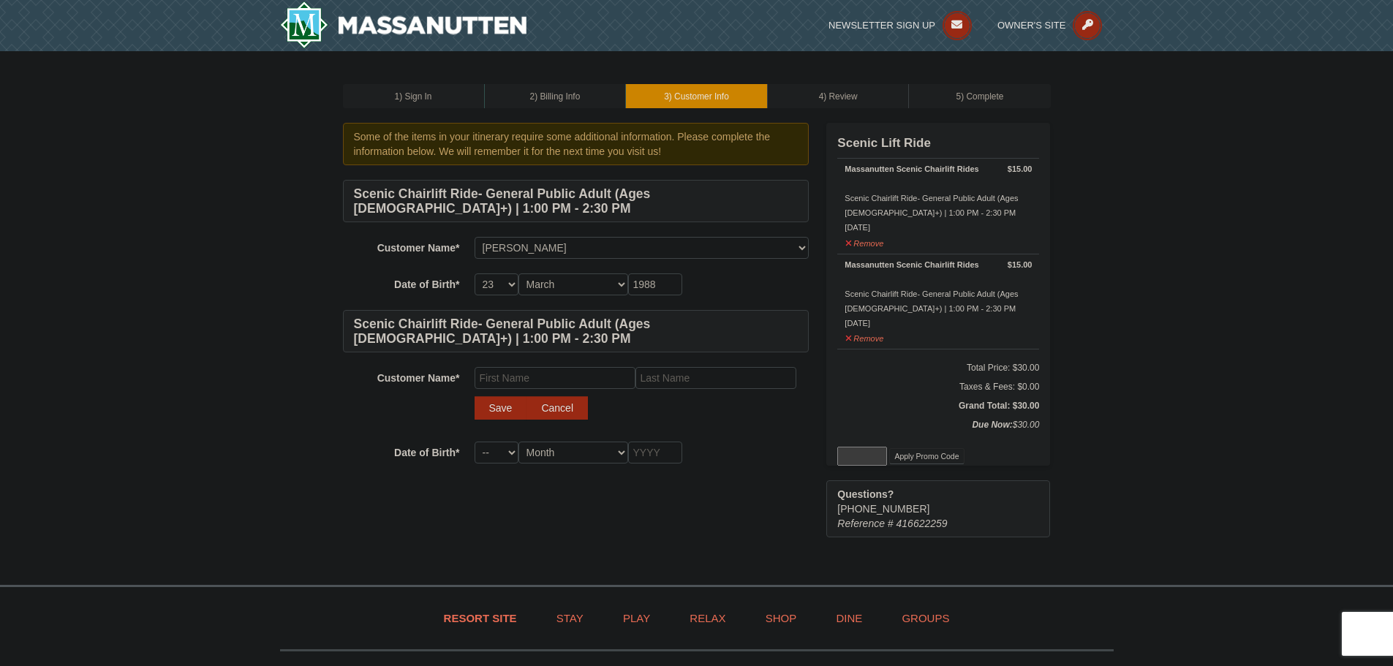
click at [519, 366] on div "Scenic Chairlift Ride- General Public Adult (Ages 13+) | 1:00 PM - 2:30 PM Cust…" at bounding box center [576, 322] width 466 height 284
click at [515, 374] on input "text" at bounding box center [554, 378] width 161 height 22
type input "Autumn"
type input "Martinez"
click at [488, 418] on button "Save" at bounding box center [500, 407] width 53 height 23
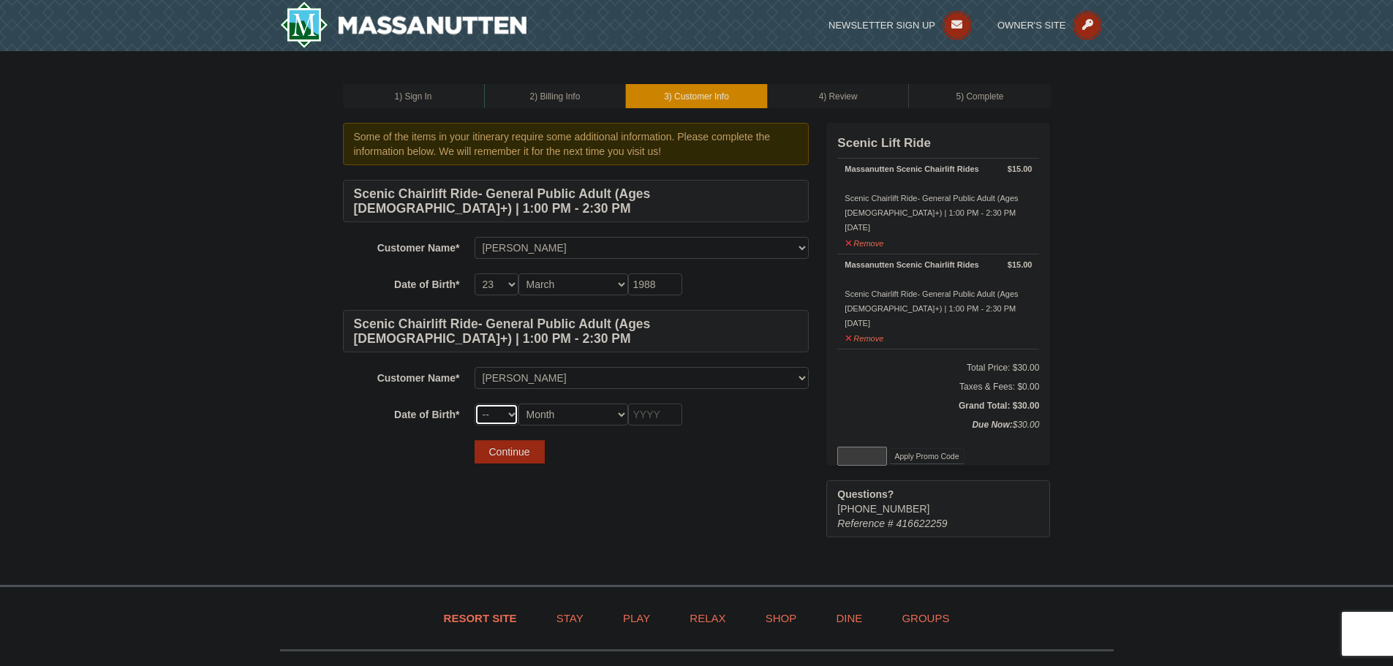
click at [499, 409] on select "-- 01 02 03 04 05 06 07 08 09 10 11 12 13 14 15 16 17 18 19 20 21 22 23 24 25 2…" at bounding box center [496, 415] width 44 height 22
select select "08"
click at [474, 404] on select "-- 01 02 03 04 05 06 07 08 09 10 11 12 13 14 15 16 17 18 19 20 21 22 23 24 25 2…" at bounding box center [496, 415] width 44 height 22
click at [575, 414] on select "Month January February March April May June July August September October Novem…" at bounding box center [573, 415] width 110 height 22
select select "02"
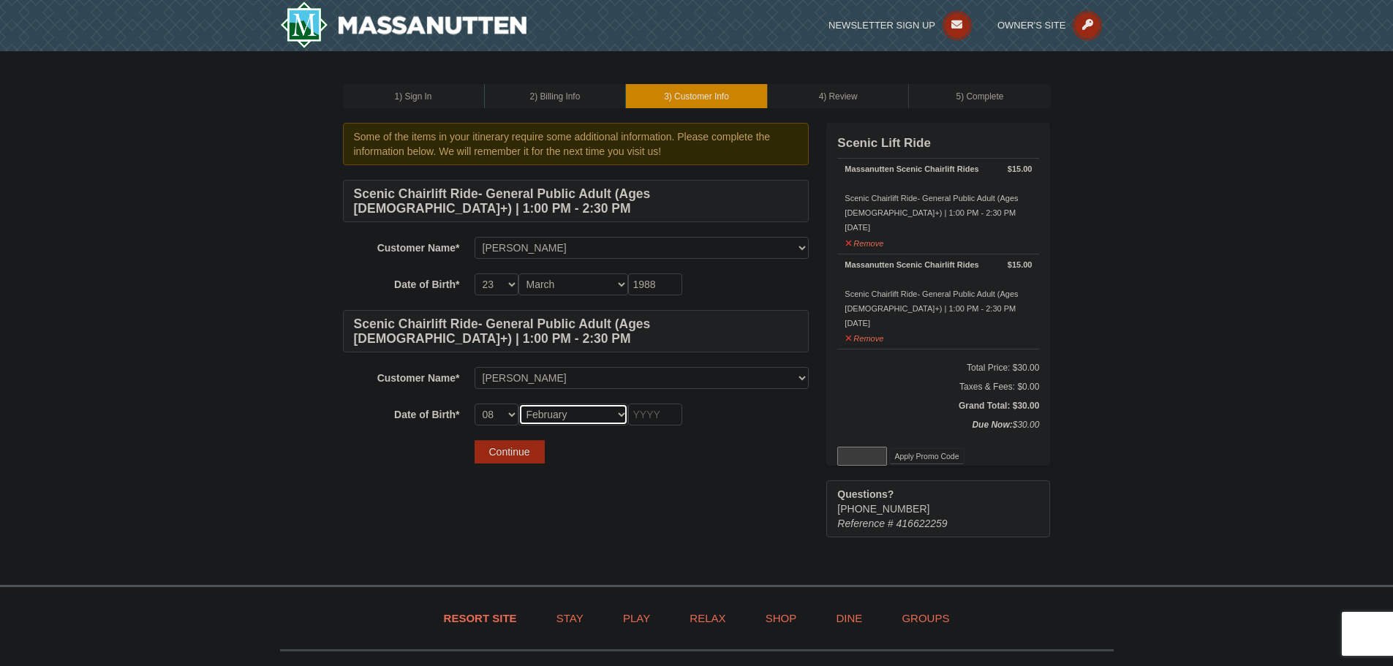
click at [518, 404] on select "Month January February March April May June July August September October Novem…" at bounding box center [573, 415] width 110 height 22
click at [639, 412] on input "text" at bounding box center [655, 415] width 54 height 22
type input "1986"
click at [515, 458] on button "Continue" at bounding box center [509, 451] width 70 height 23
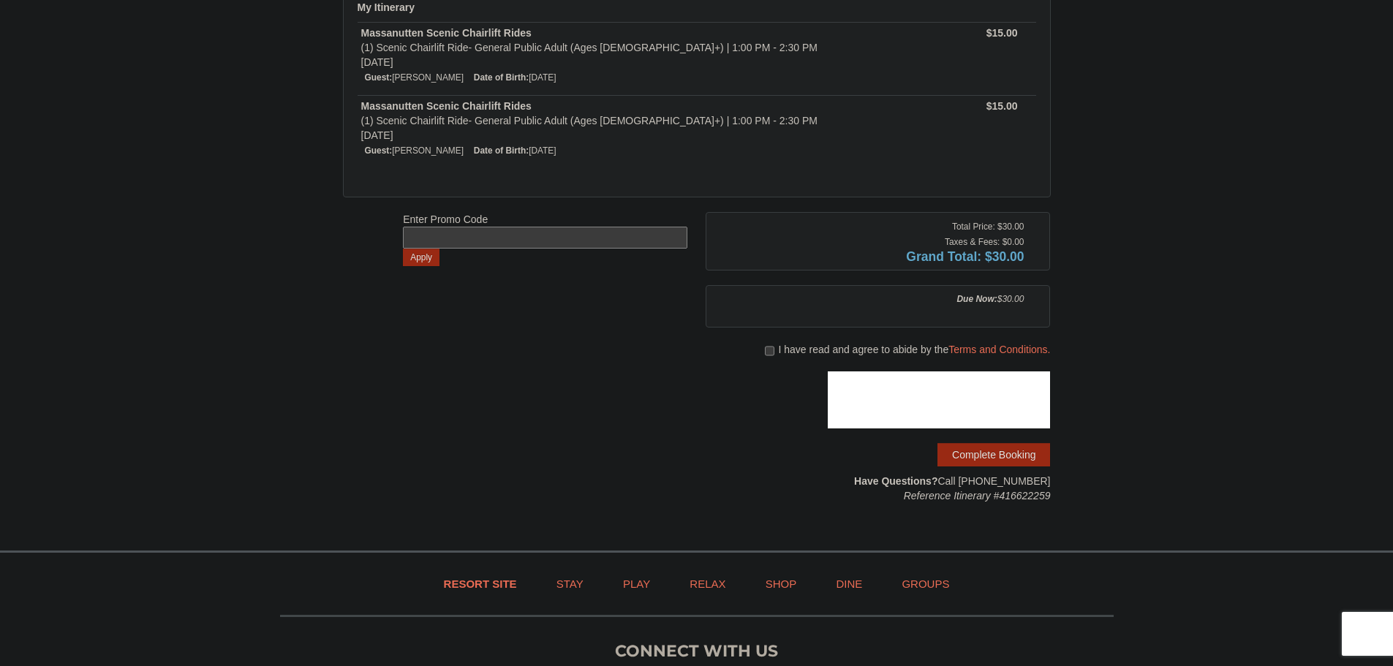
scroll to position [146, 0]
click at [766, 349] on input "checkbox" at bounding box center [770, 350] width 10 height 12
checkbox input "true"
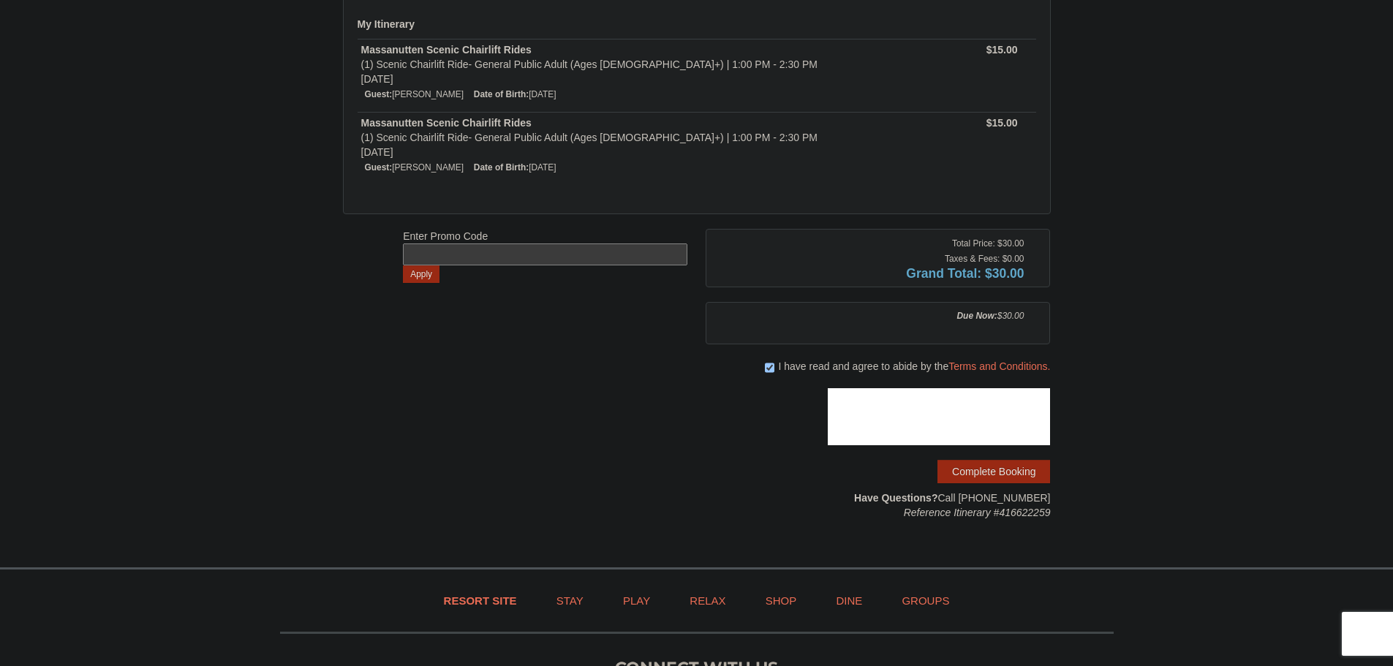
scroll to position [219, 0]
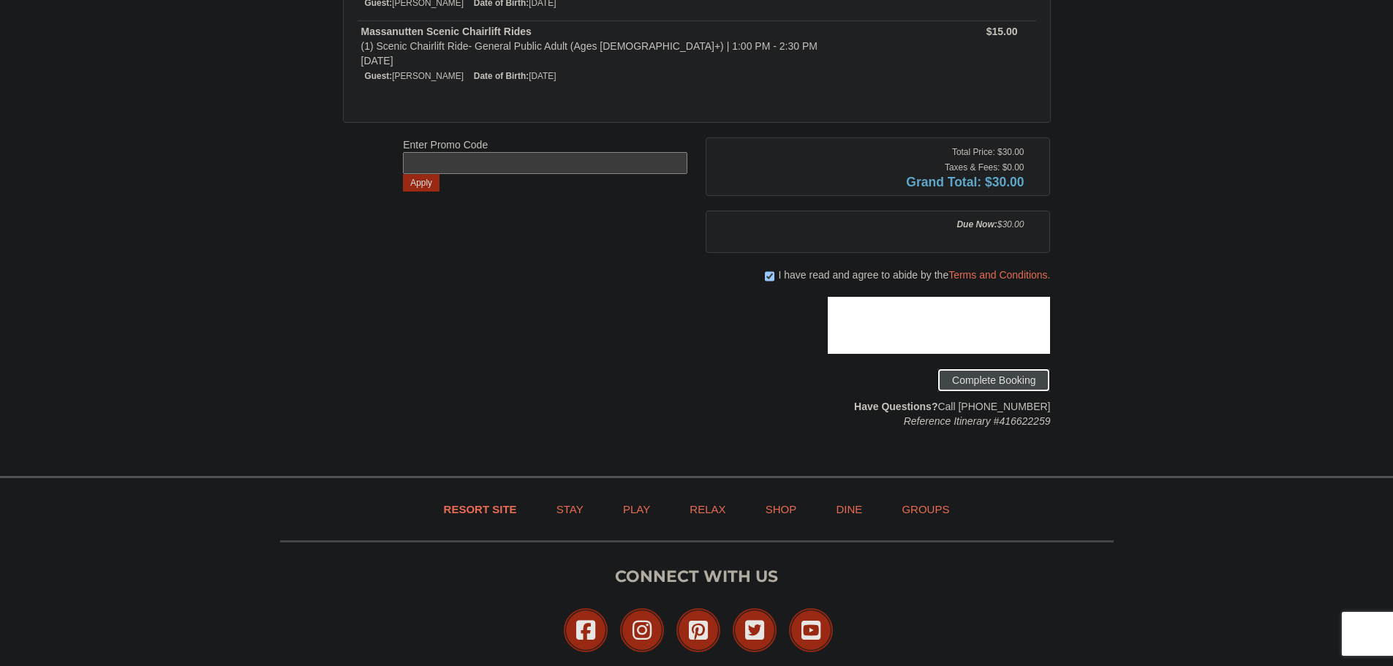
click at [1001, 381] on button "Complete Booking" at bounding box center [993, 379] width 113 height 23
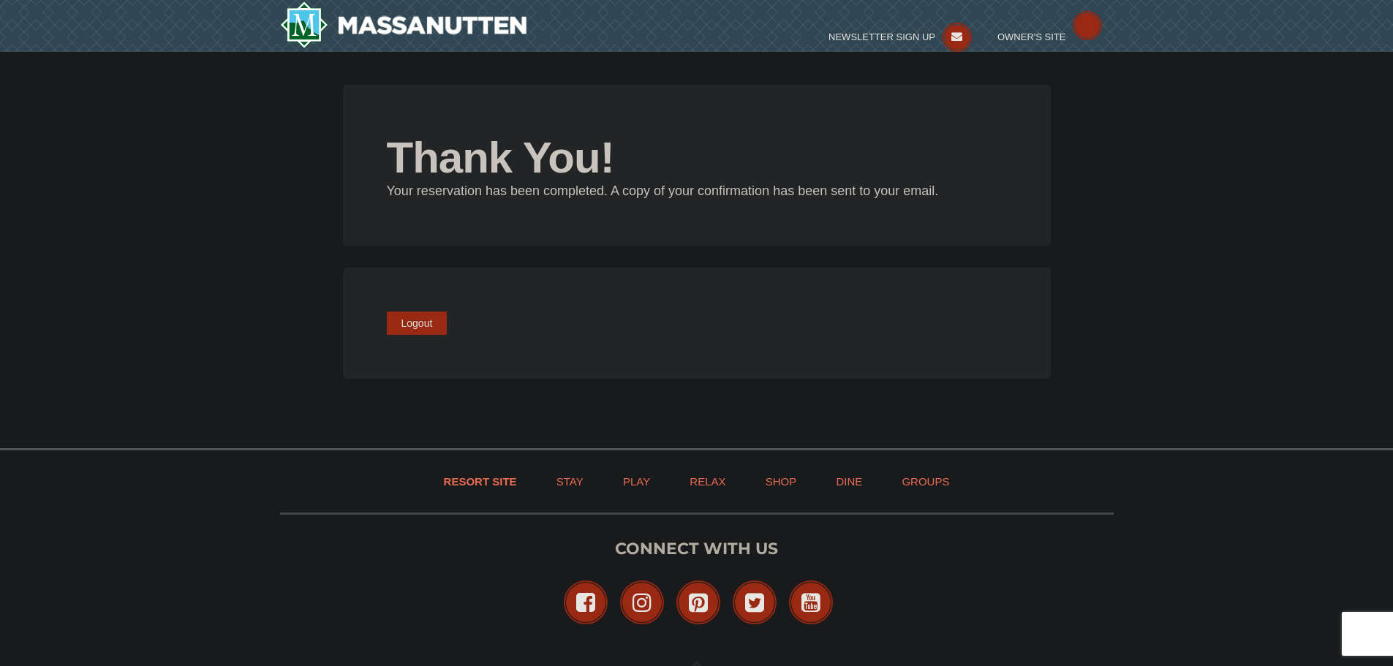
type input "[EMAIL_ADDRESS][DOMAIN_NAME]"
